Goal: Complete application form

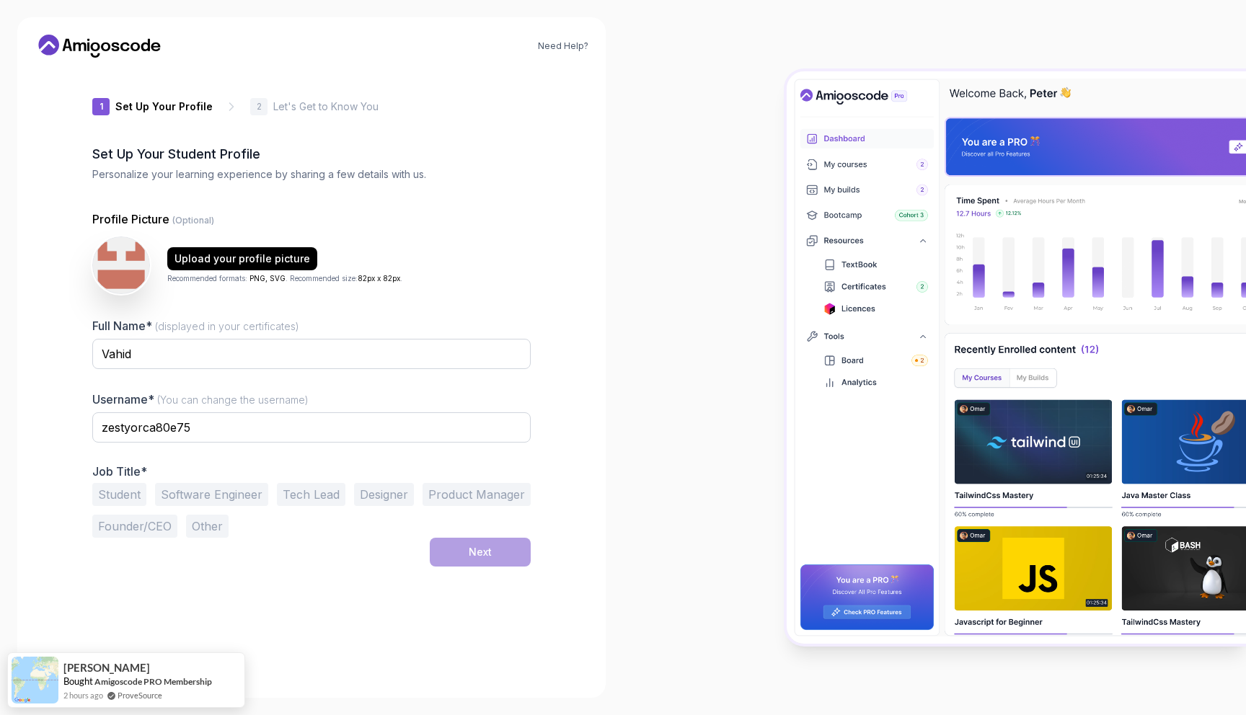
click at [757, 200] on div at bounding box center [934, 357] width 623 height 715
drag, startPoint x: 201, startPoint y: 431, endPoint x: 84, endPoint y: 435, distance: 116.9
click at [84, 435] on div "1 Set Up Your Profile 1 Set Up Your Profile 2 Let's Get to Know You Set Up Your…" at bounding box center [311, 375] width 485 height 612
click at [138, 473] on p "Job Title*" at bounding box center [311, 471] width 438 height 14
click at [166, 463] on div "Full Name* (displayed in your certificates) Vahid Username* (You can change the…" at bounding box center [311, 427] width 438 height 221
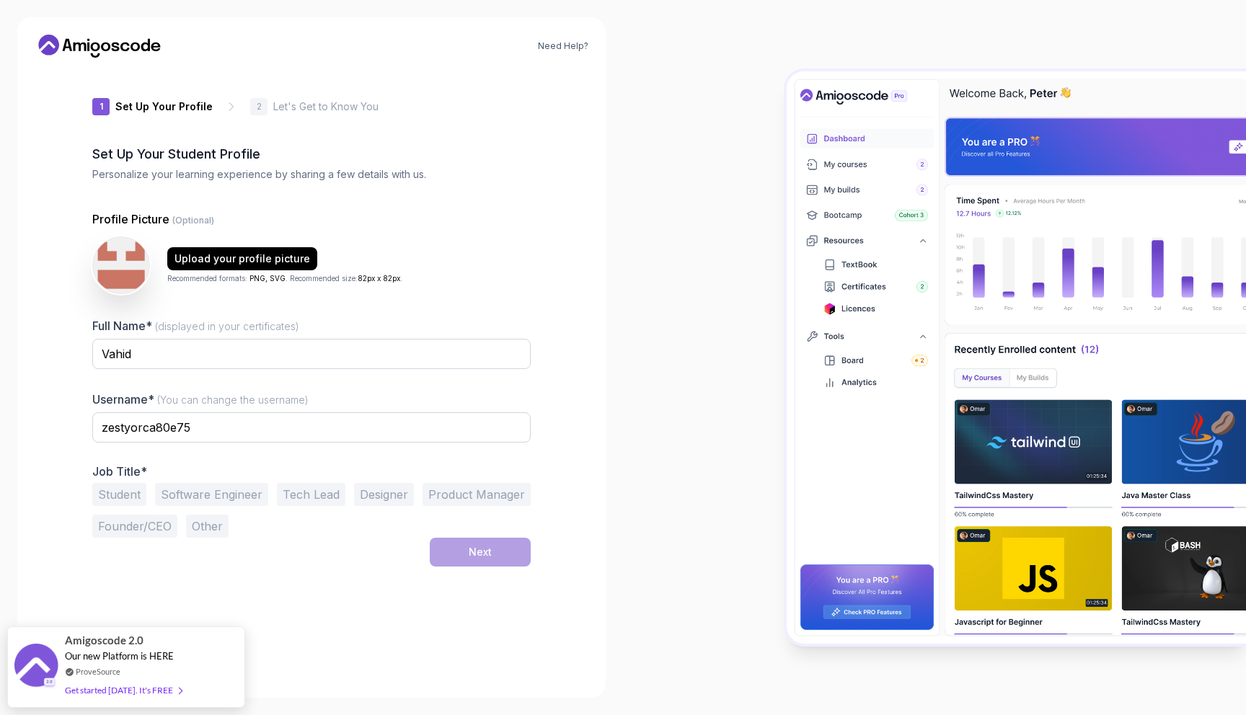
click at [217, 0] on div "Need Help? 1 Set Up Your Profile 1 Set Up Your Profile 2 Let's Get to Know You …" at bounding box center [311, 357] width 623 height 715
drag, startPoint x: 223, startPoint y: 434, endPoint x: 88, endPoint y: 428, distance: 135.0
click at [88, 428] on div "1 Set Up Your Profile 1 Set Up Your Profile 2 Let's Get to Know You Set Up Your…" at bounding box center [311, 375] width 485 height 612
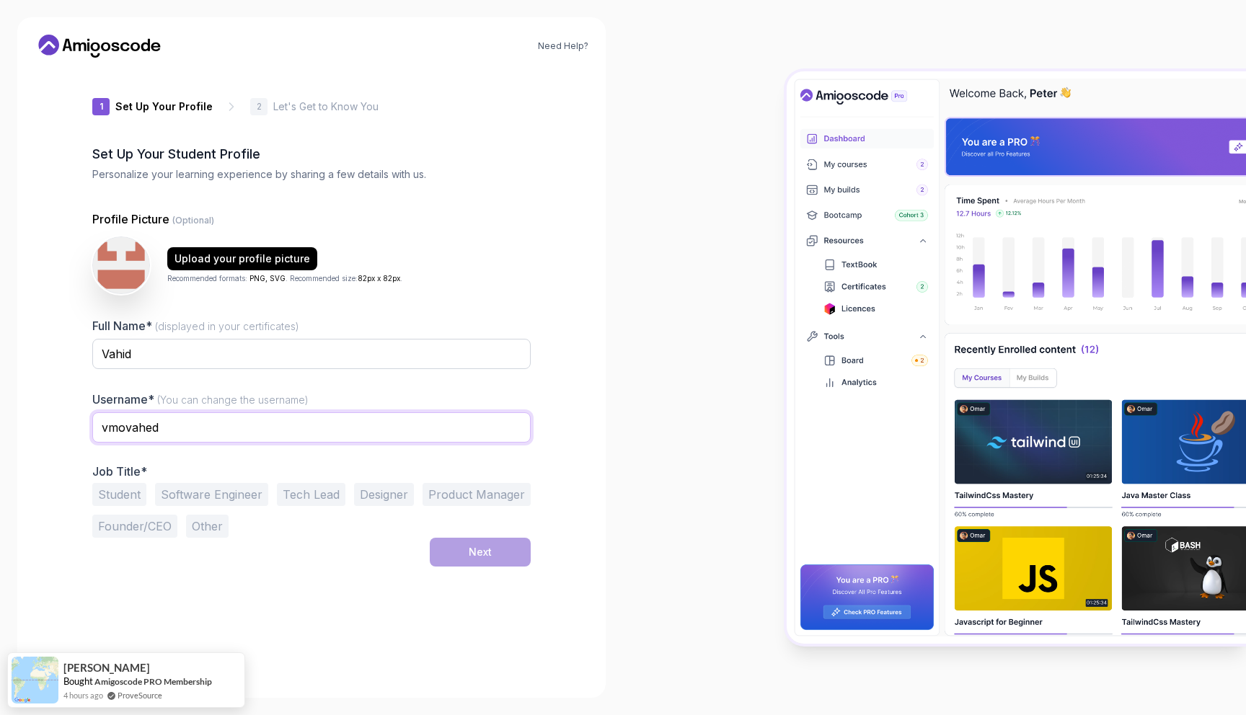
type input "vmovahed"
click at [139, 500] on button "Student" at bounding box center [119, 494] width 54 height 23
click at [133, 500] on button "Student" at bounding box center [119, 494] width 54 height 23
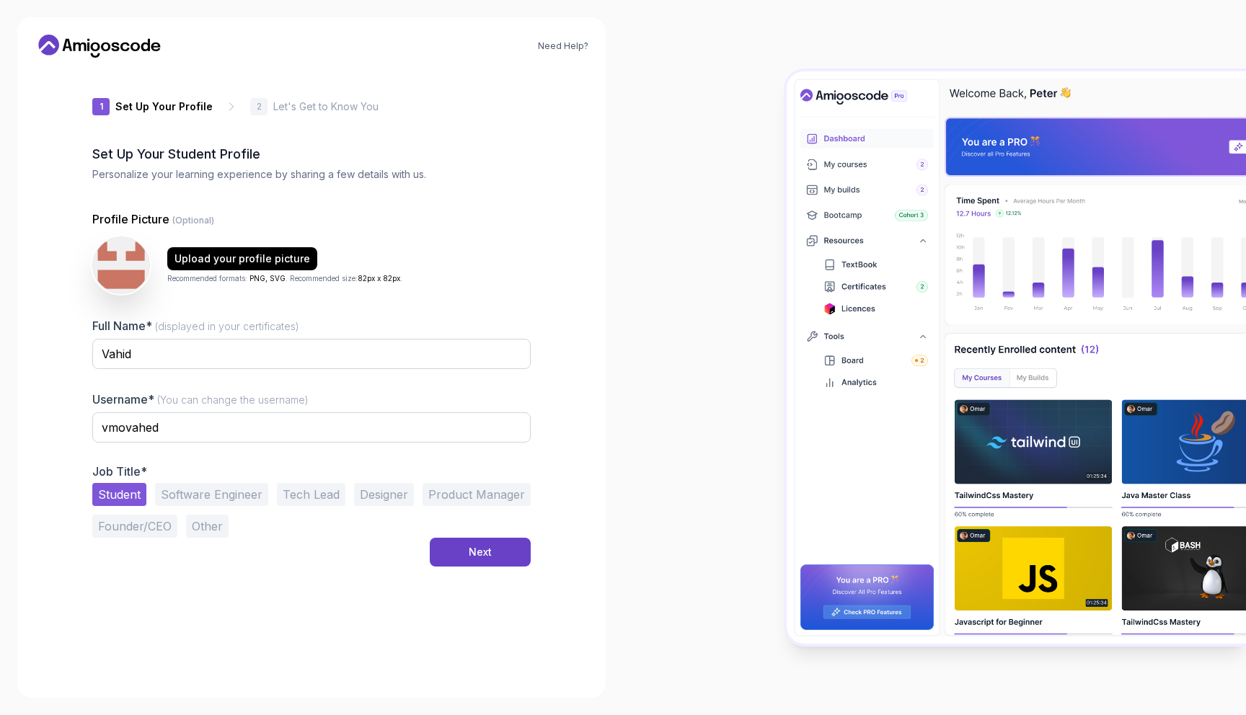
click at [309, 500] on button "Tech Lead" at bounding box center [311, 494] width 69 height 23
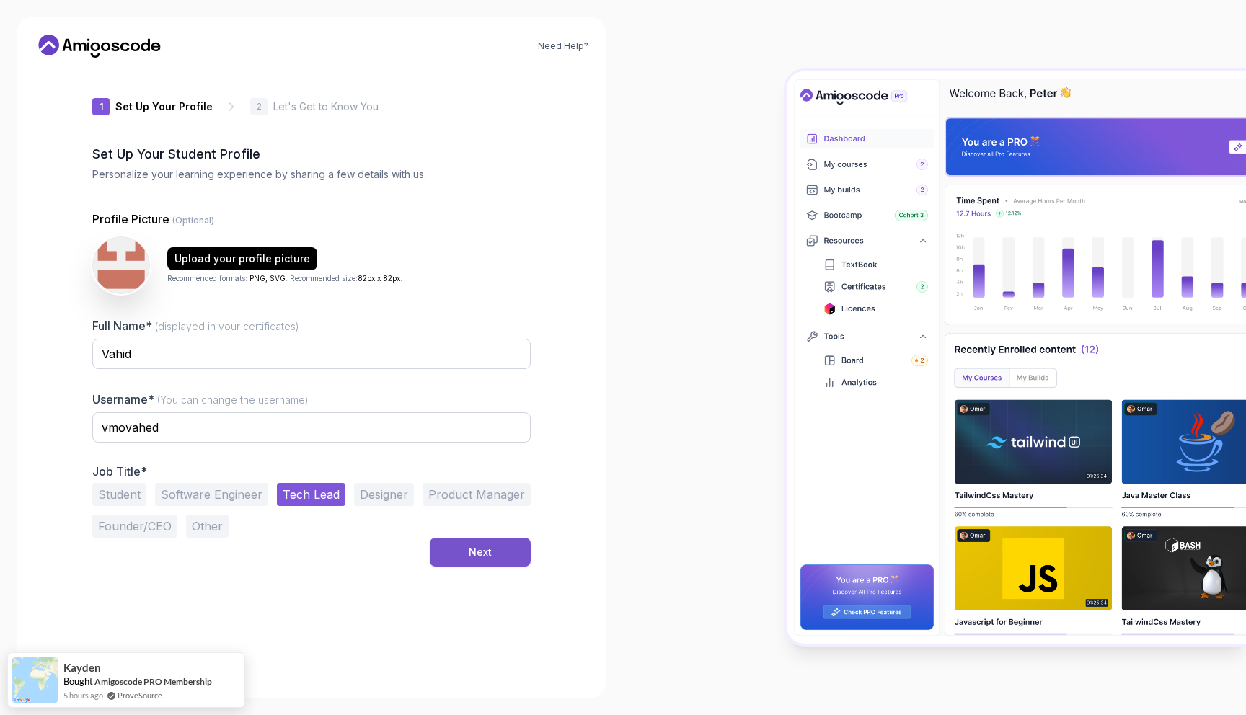
click at [498, 562] on button "Next" at bounding box center [480, 552] width 101 height 29
